Goal: Transaction & Acquisition: Purchase product/service

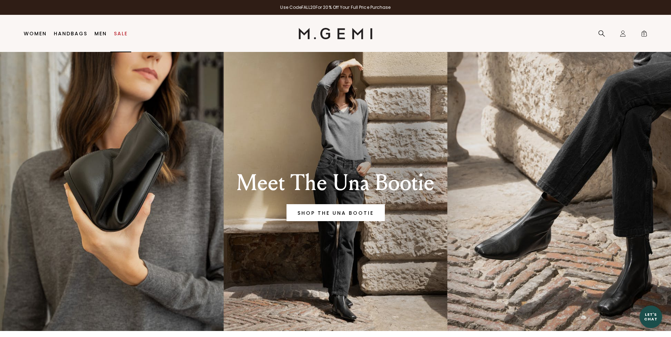
click at [119, 35] on link "Sale" at bounding box center [121, 34] width 14 height 6
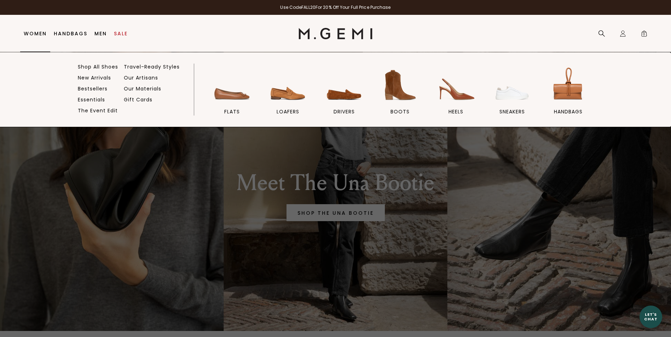
click at [39, 35] on link "Women" at bounding box center [35, 34] width 23 height 6
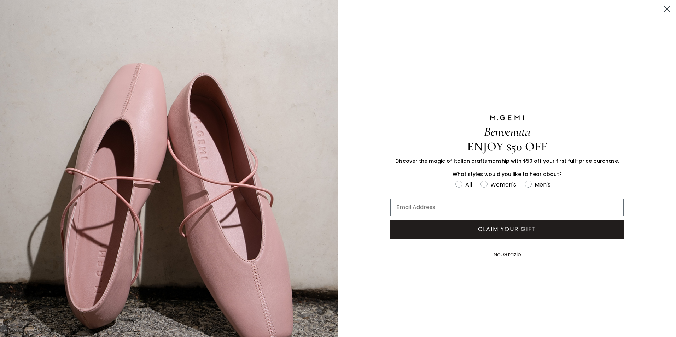
click at [495, 250] on button "No, Grazie" at bounding box center [507, 255] width 35 height 18
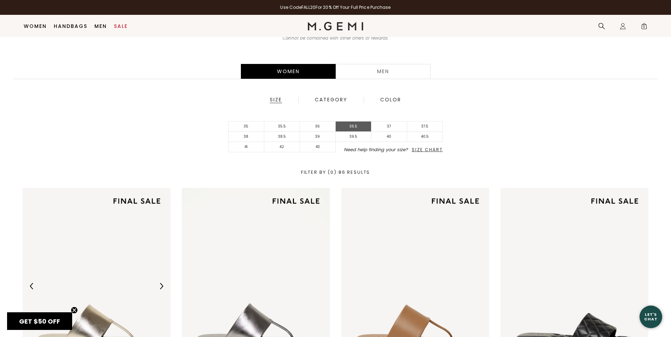
scroll to position [162, 0]
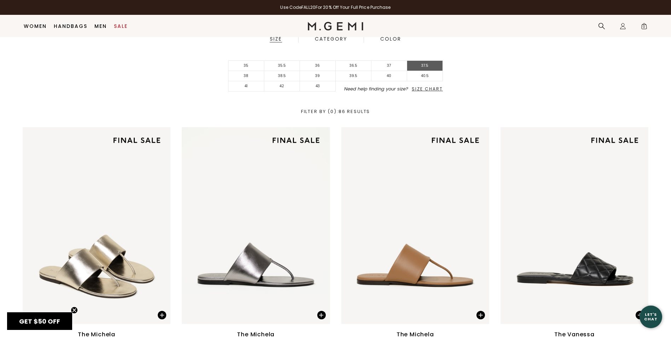
click at [419, 64] on li "37.5" at bounding box center [425, 66] width 36 height 10
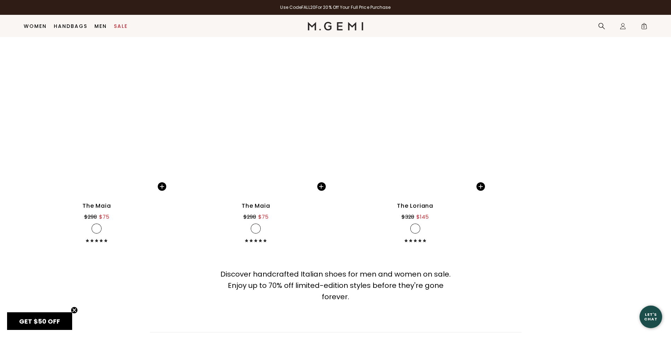
scroll to position [2674, 0]
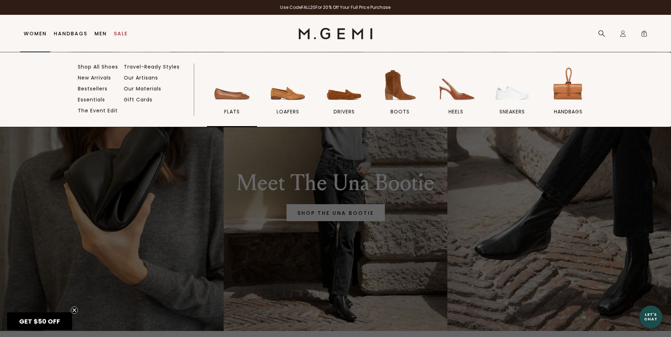
click at [237, 110] on span "flats" at bounding box center [232, 112] width 16 height 6
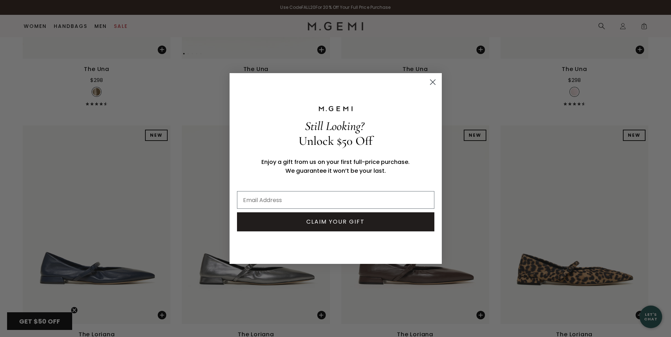
scroll to position [2691, 0]
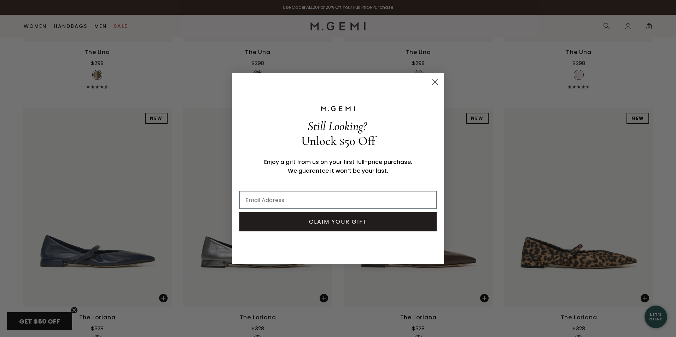
click at [436, 81] on icon "Close dialog" at bounding box center [435, 82] width 5 height 5
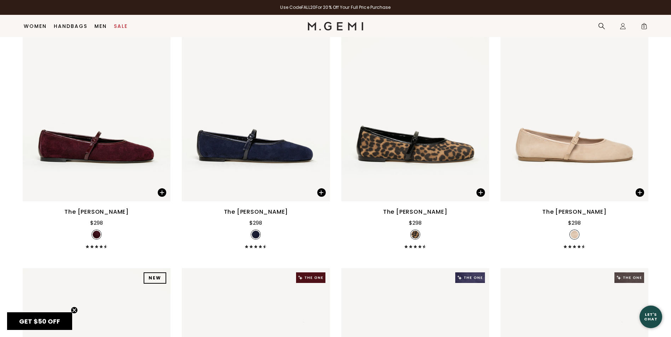
scroll to position [1435, 0]
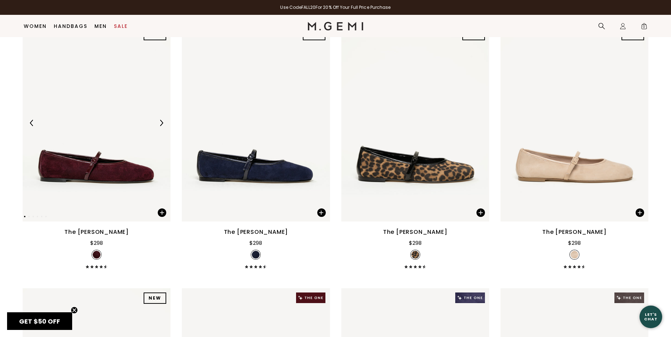
click at [137, 176] on img at bounding box center [97, 123] width 148 height 197
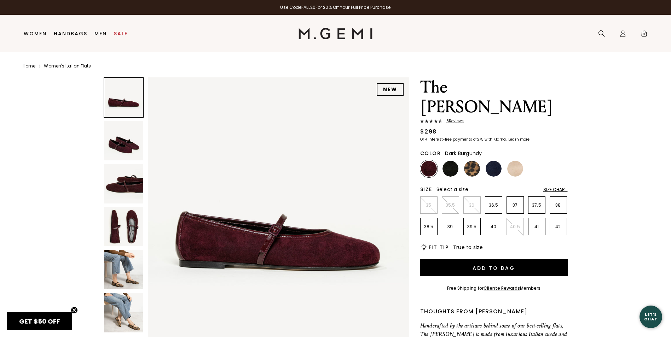
click at [288, 242] on img at bounding box center [278, 207] width 261 height 261
click at [127, 146] on img at bounding box center [124, 141] width 40 height 40
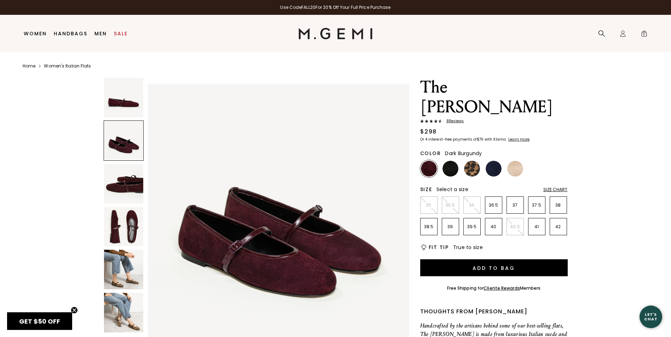
scroll to position [263, 0]
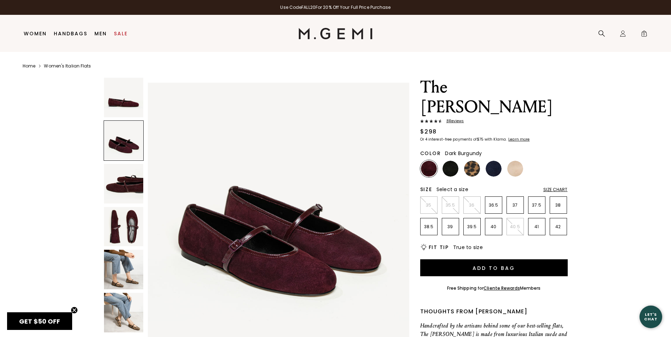
click at [135, 222] on img at bounding box center [124, 227] width 40 height 40
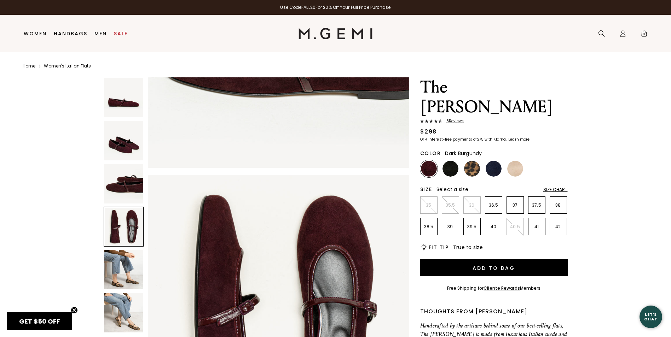
scroll to position [788, 0]
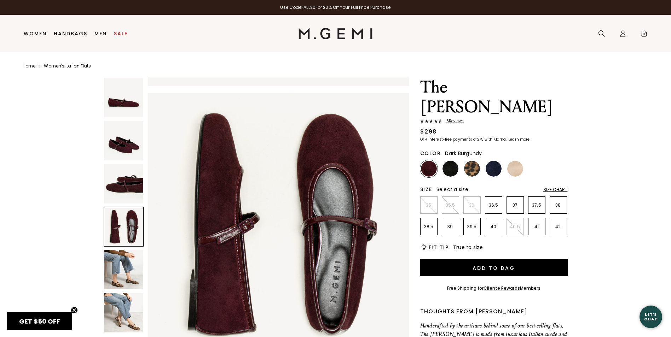
click at [132, 266] on img at bounding box center [124, 270] width 40 height 40
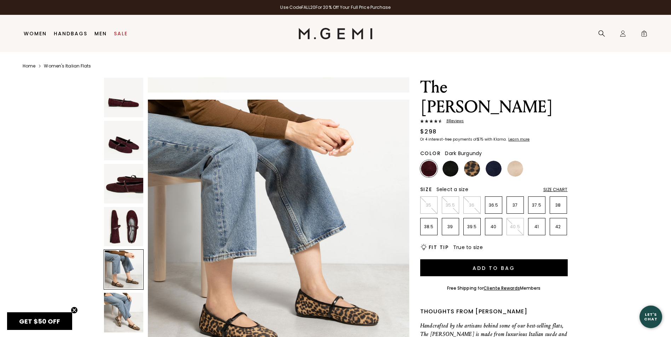
scroll to position [1052, 0]
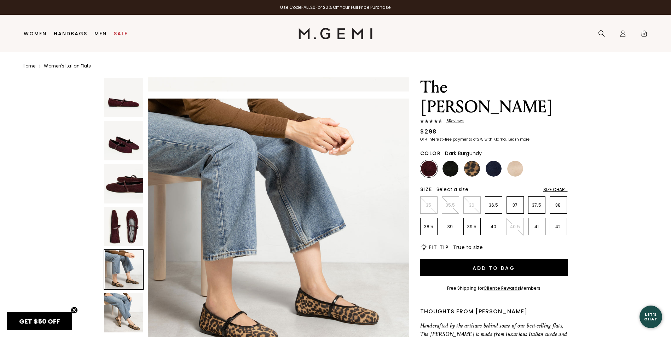
click at [134, 312] on img at bounding box center [124, 313] width 40 height 40
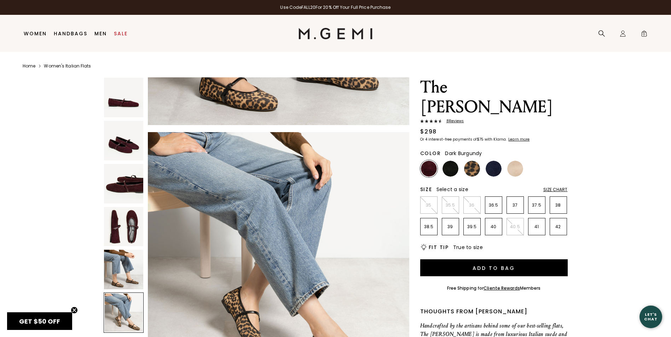
scroll to position [1315, 0]
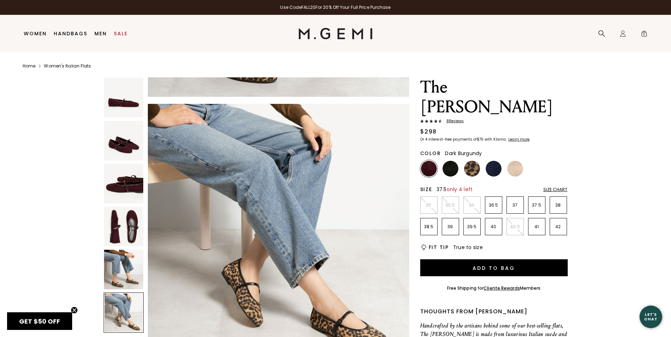
click at [538, 203] on p "37.5" at bounding box center [536, 206] width 17 height 6
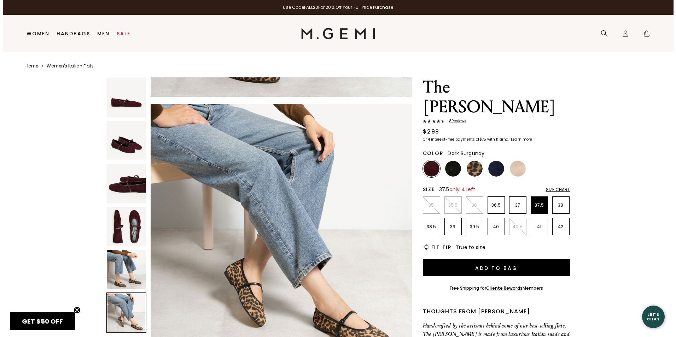
scroll to position [0, 0]
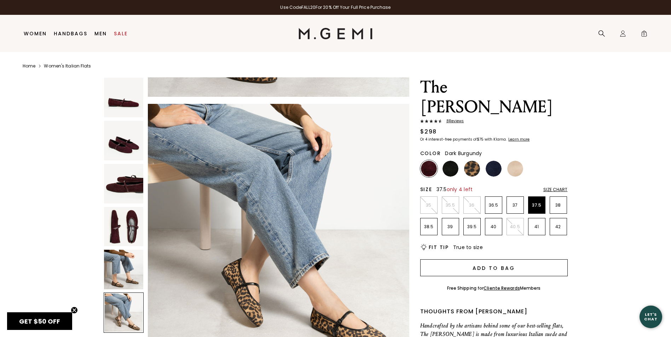
click at [493, 260] on button "Add to Bag" at bounding box center [494, 268] width 148 height 17
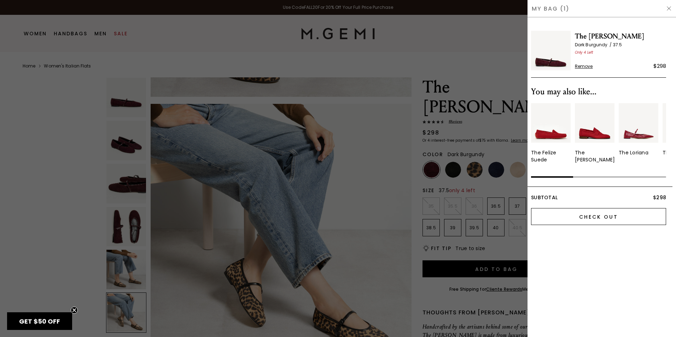
click at [594, 216] on input "Check Out" at bounding box center [598, 216] width 135 height 17
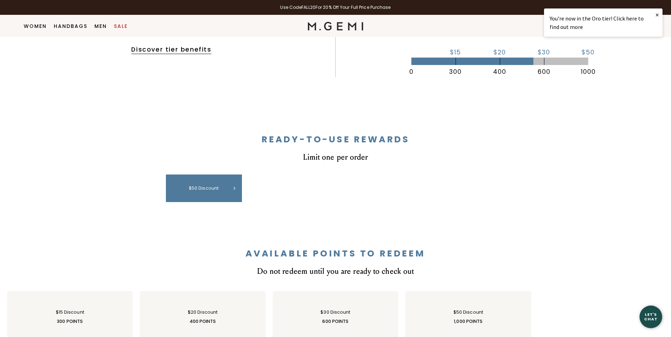
scroll to position [233, 0]
